Goal: Communication & Community: Answer question/provide support

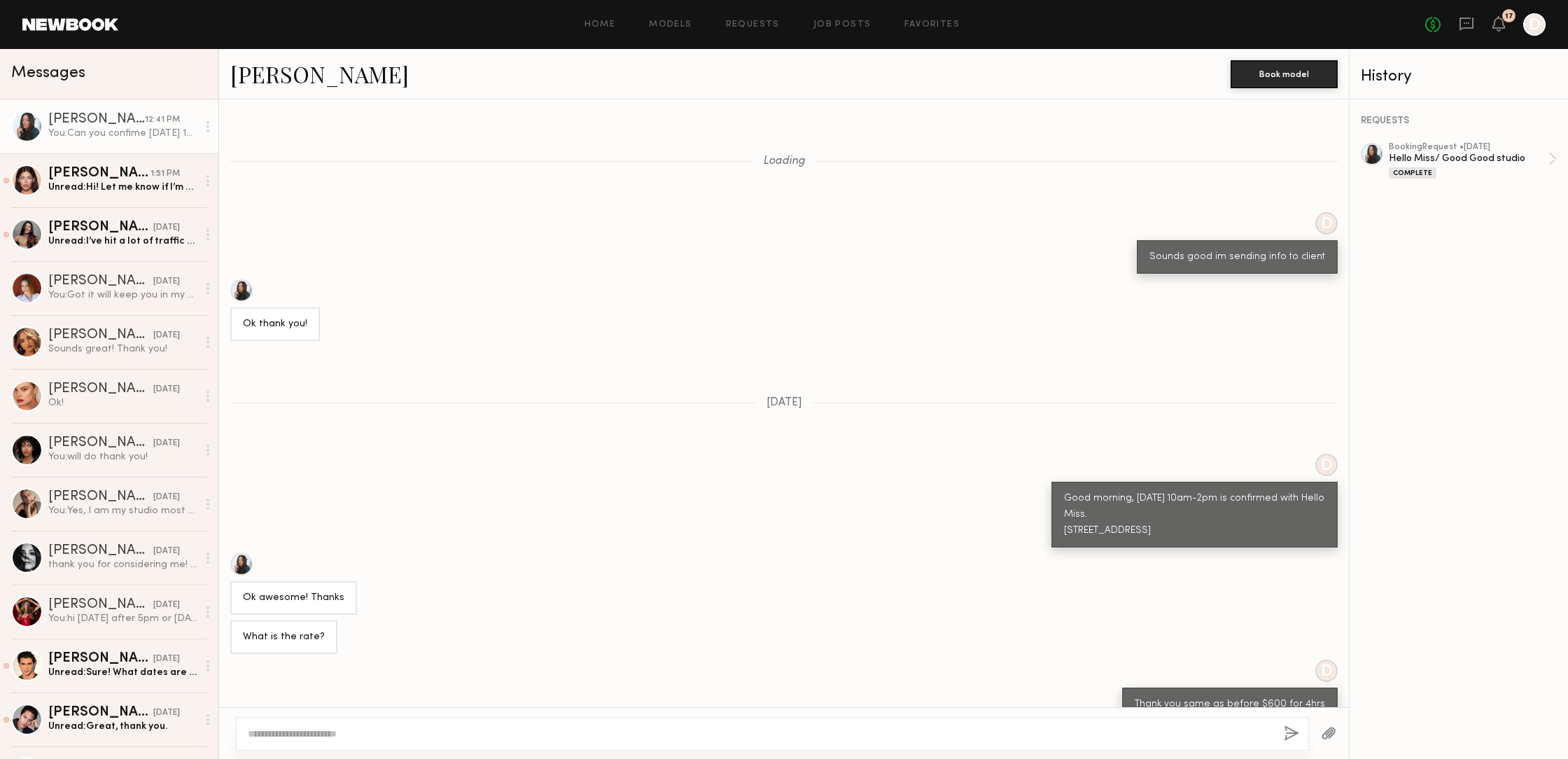
click at [108, 131] on div "You: Can you confime [DATE] 1pm-5pm?" at bounding box center [122, 133] width 149 height 14
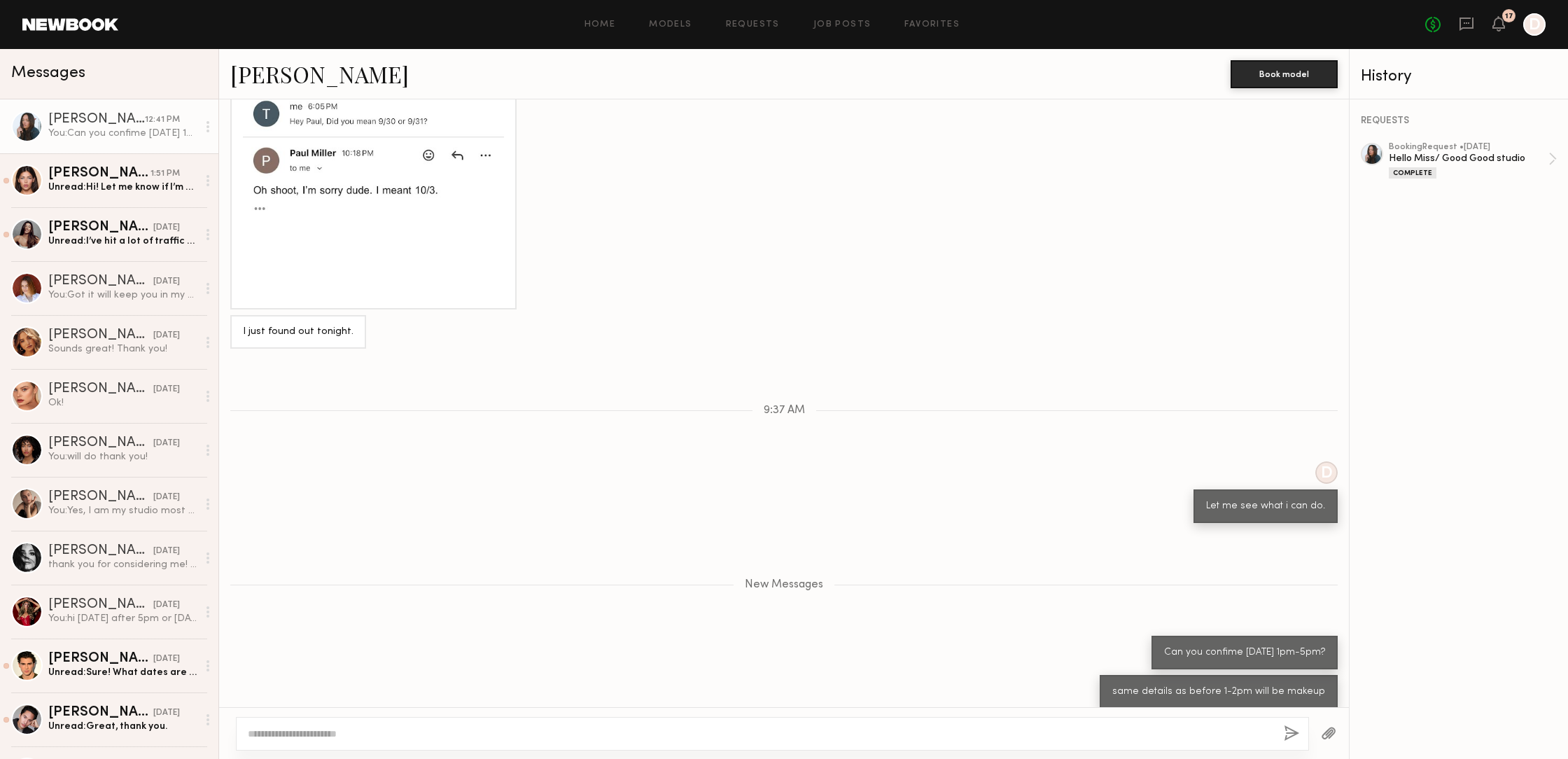
click at [108, 131] on div "You: Can you confime [DATE] 1pm-5pm?" at bounding box center [122, 133] width 149 height 14
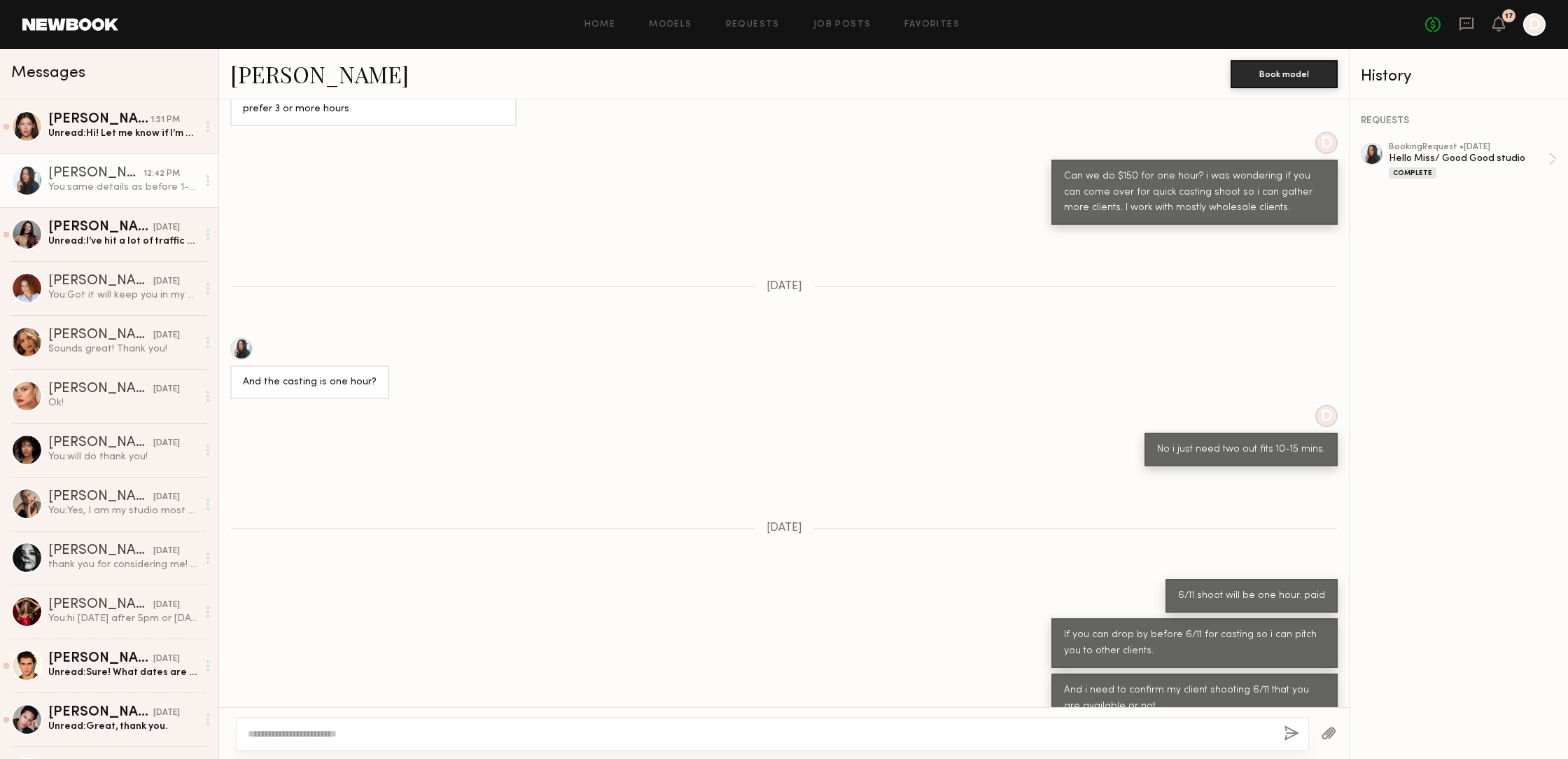
scroll to position [3718, 0]
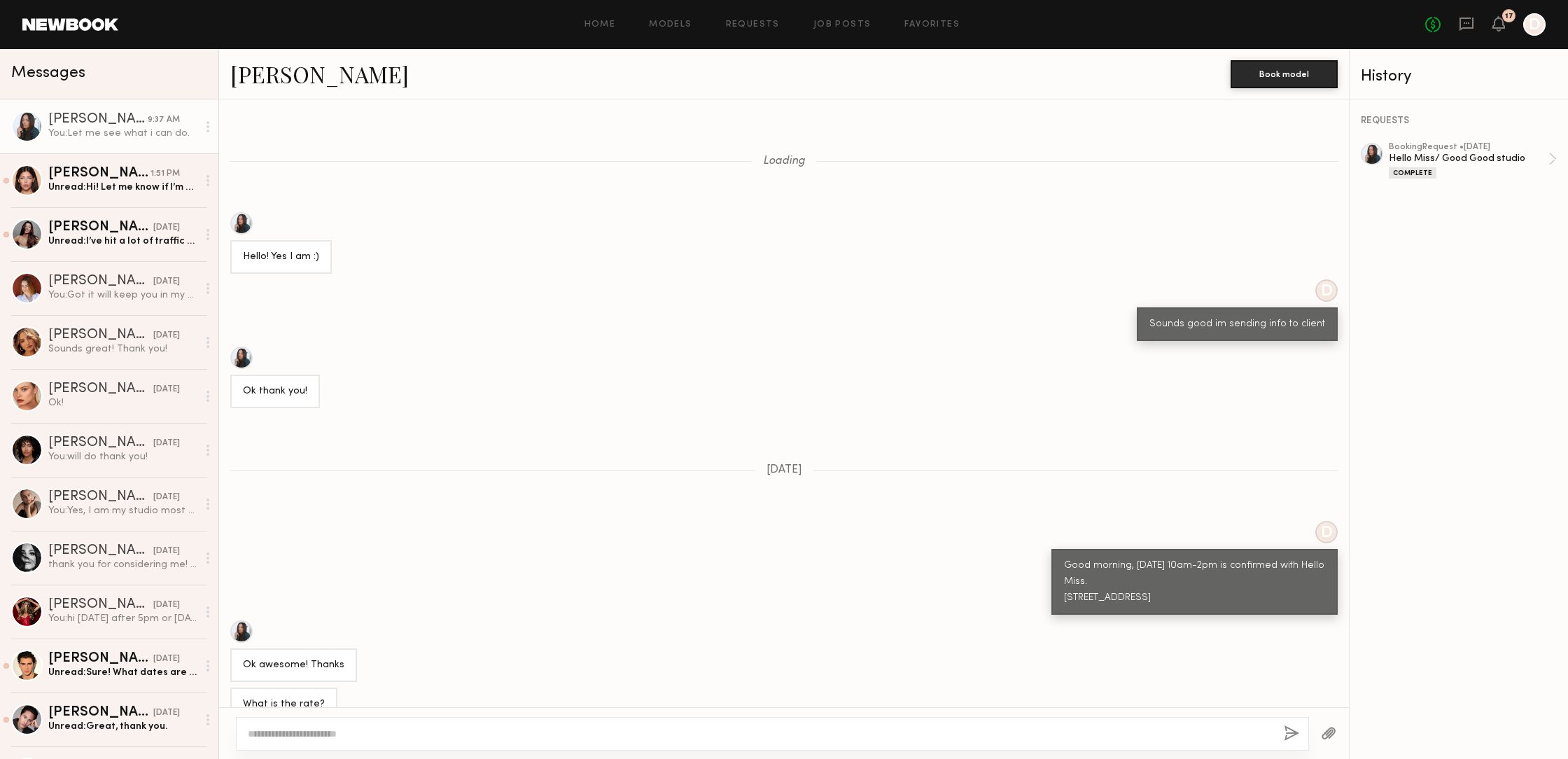
scroll to position [872, 0]
